Goal: Navigation & Orientation: Find specific page/section

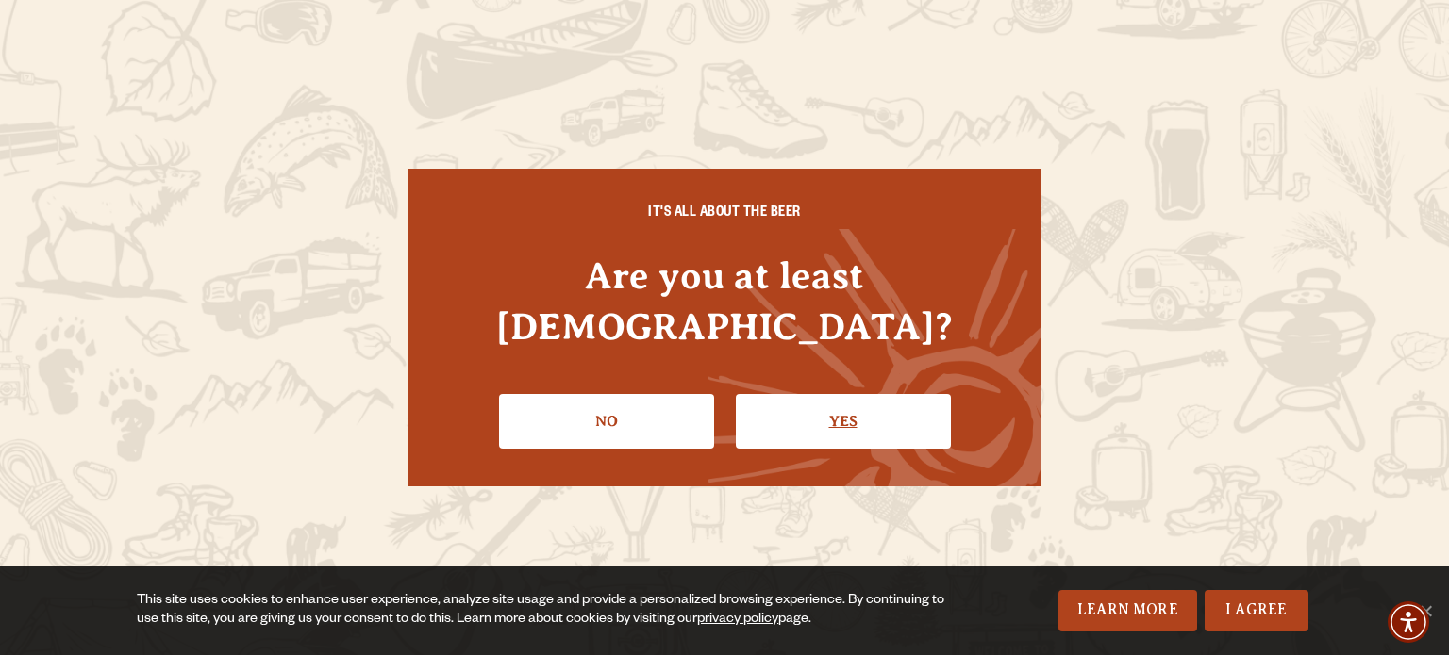
click at [847, 395] on link "Yes" at bounding box center [843, 421] width 215 height 55
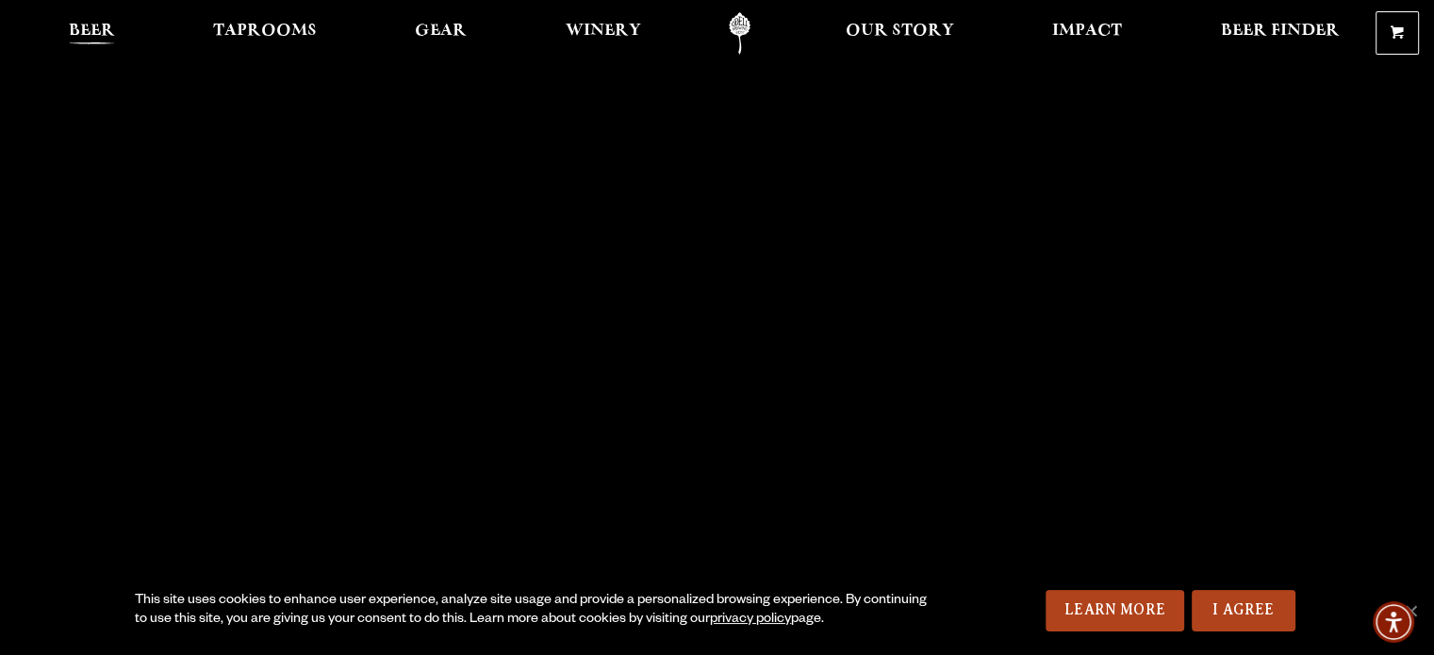
click at [95, 32] on span "Beer" at bounding box center [92, 31] width 46 height 15
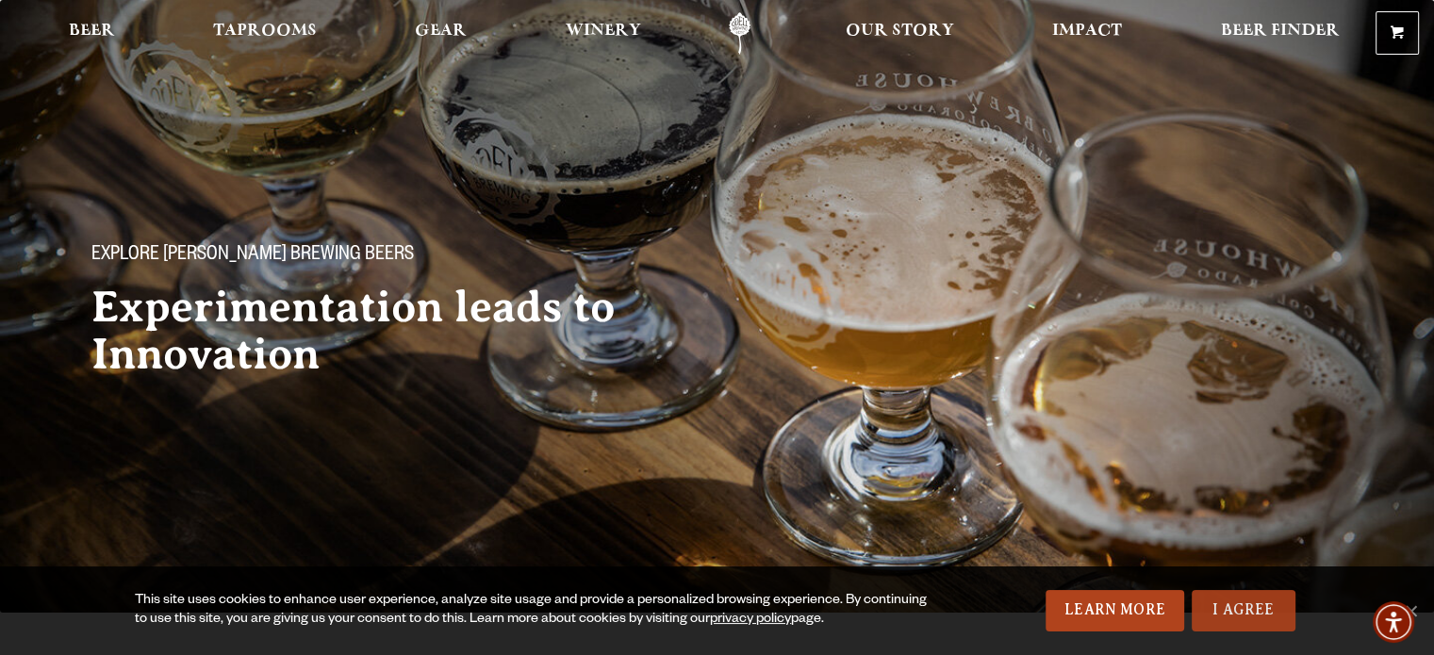
click at [1254, 624] on link "I Agree" at bounding box center [1244, 610] width 104 height 41
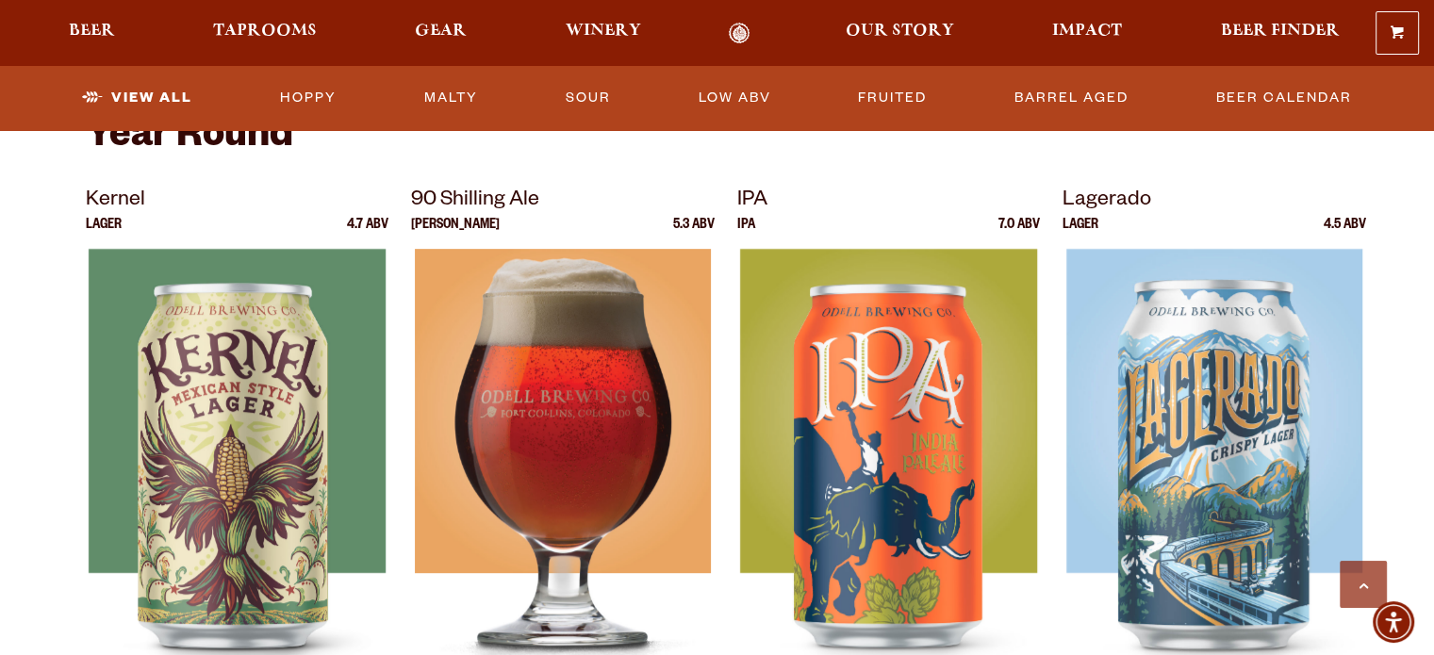
scroll to position [754, 0]
